Goal: Task Accomplishment & Management: Manage account settings

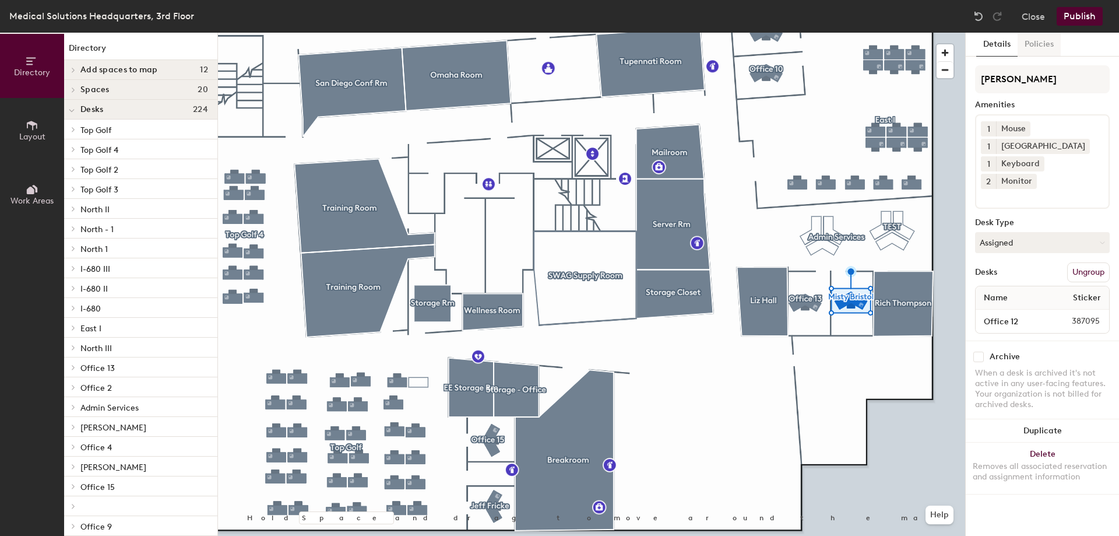
click at [1034, 50] on button "Policies" at bounding box center [1039, 45] width 43 height 24
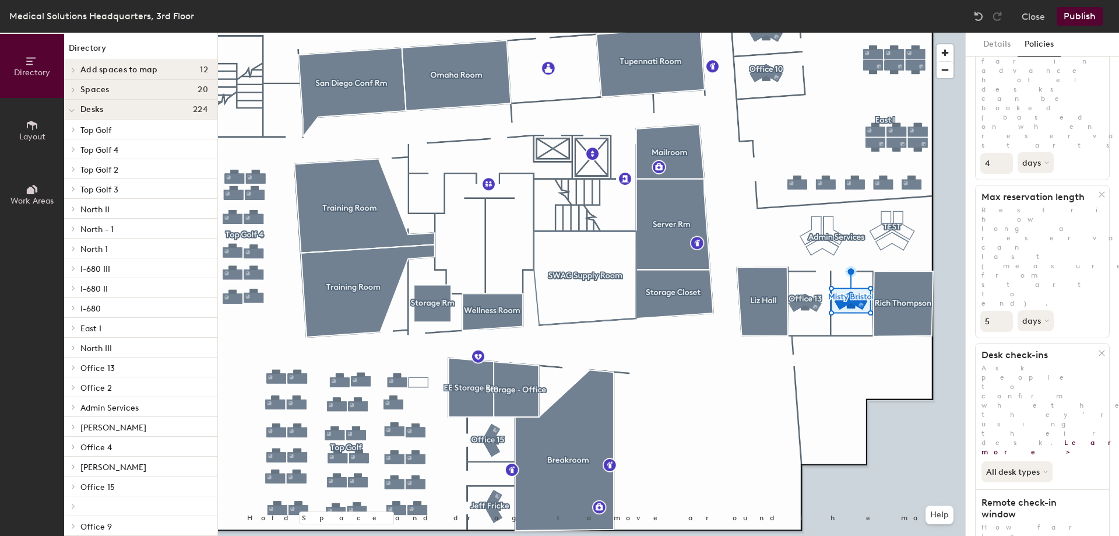
scroll to position [203, 0]
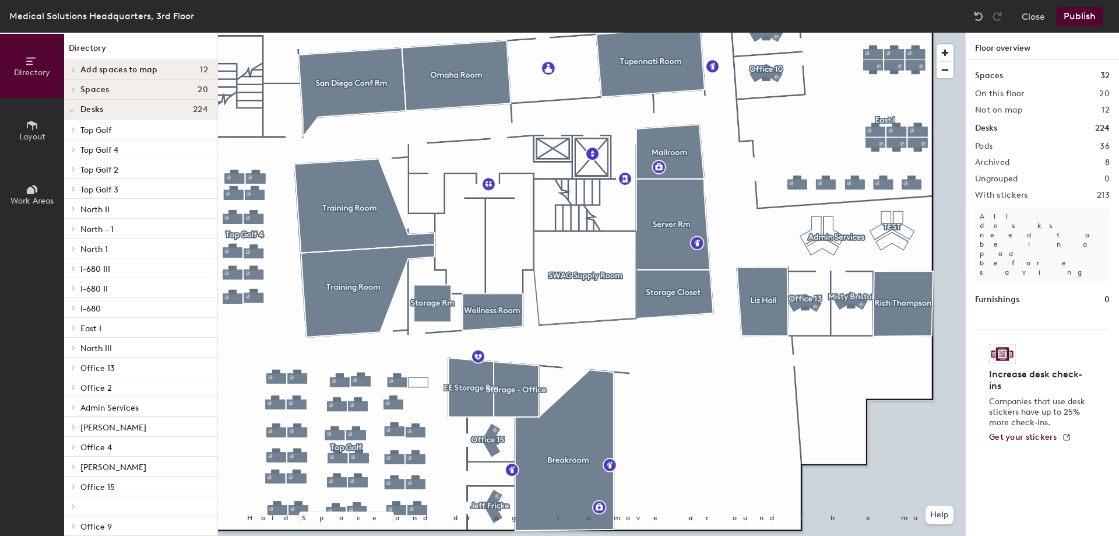
click at [1069, 15] on button "Publish" at bounding box center [1080, 16] width 46 height 19
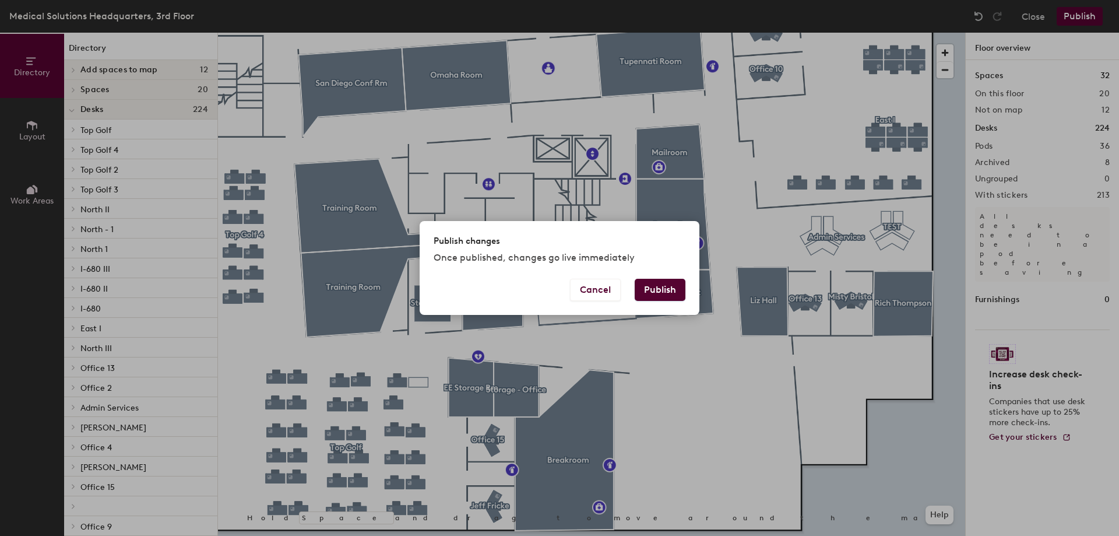
click at [647, 290] on button "Publish" at bounding box center [660, 290] width 51 height 22
